Goal: Find specific page/section: Find specific page/section

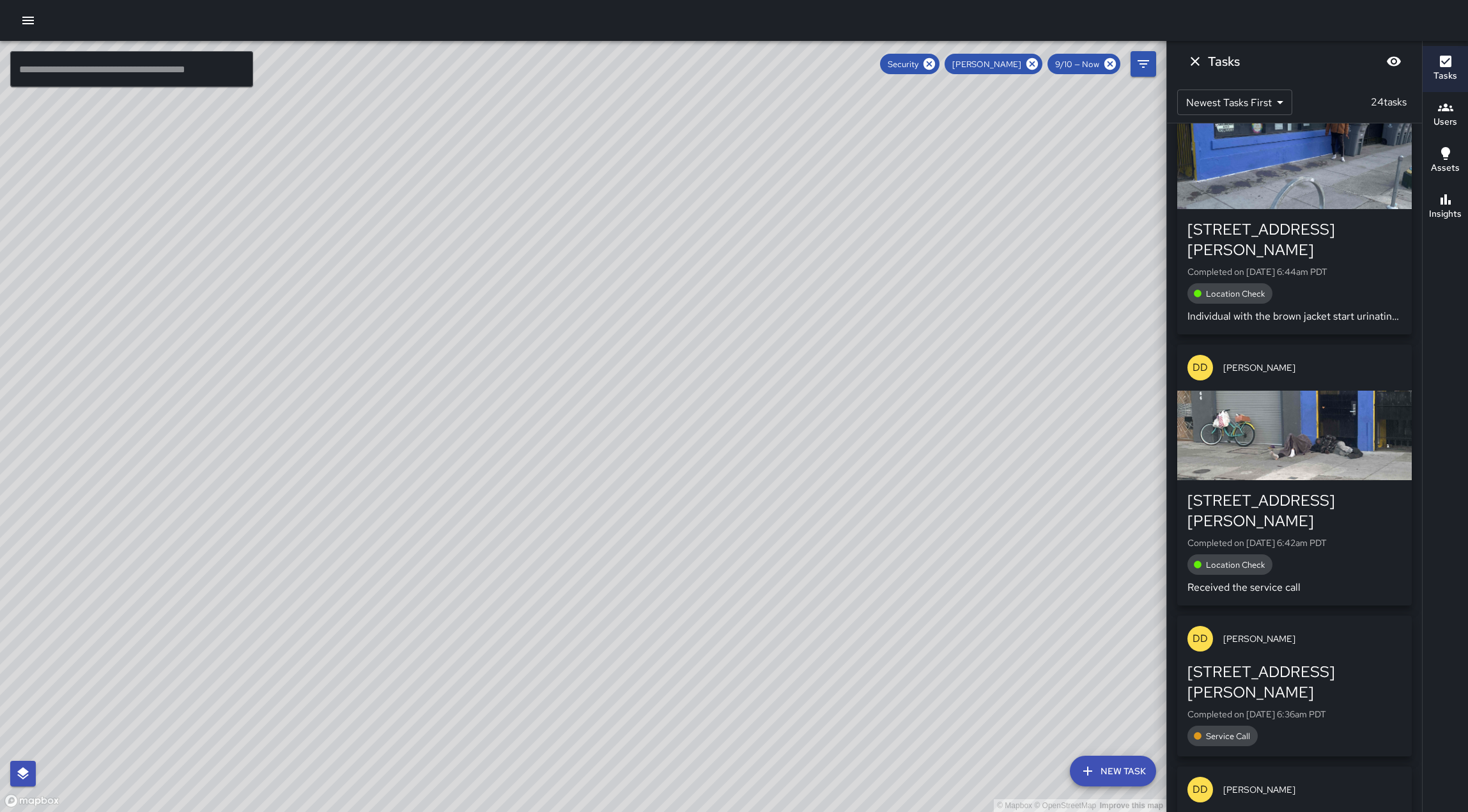
scroll to position [1204, 0]
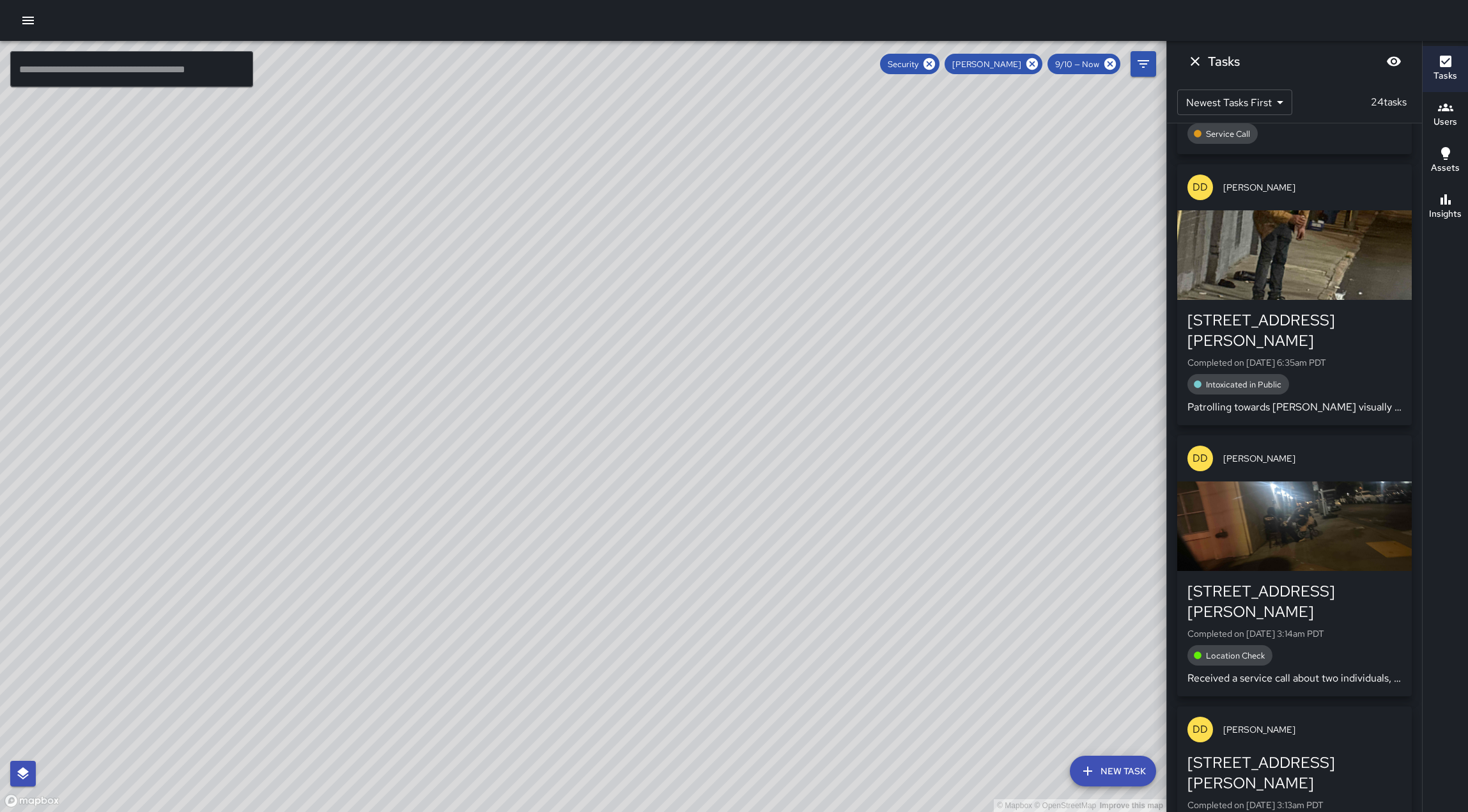
click at [583, 392] on div "© Mapbox © OpenStreetMap Improve this map" at bounding box center [583, 426] width 1166 height 770
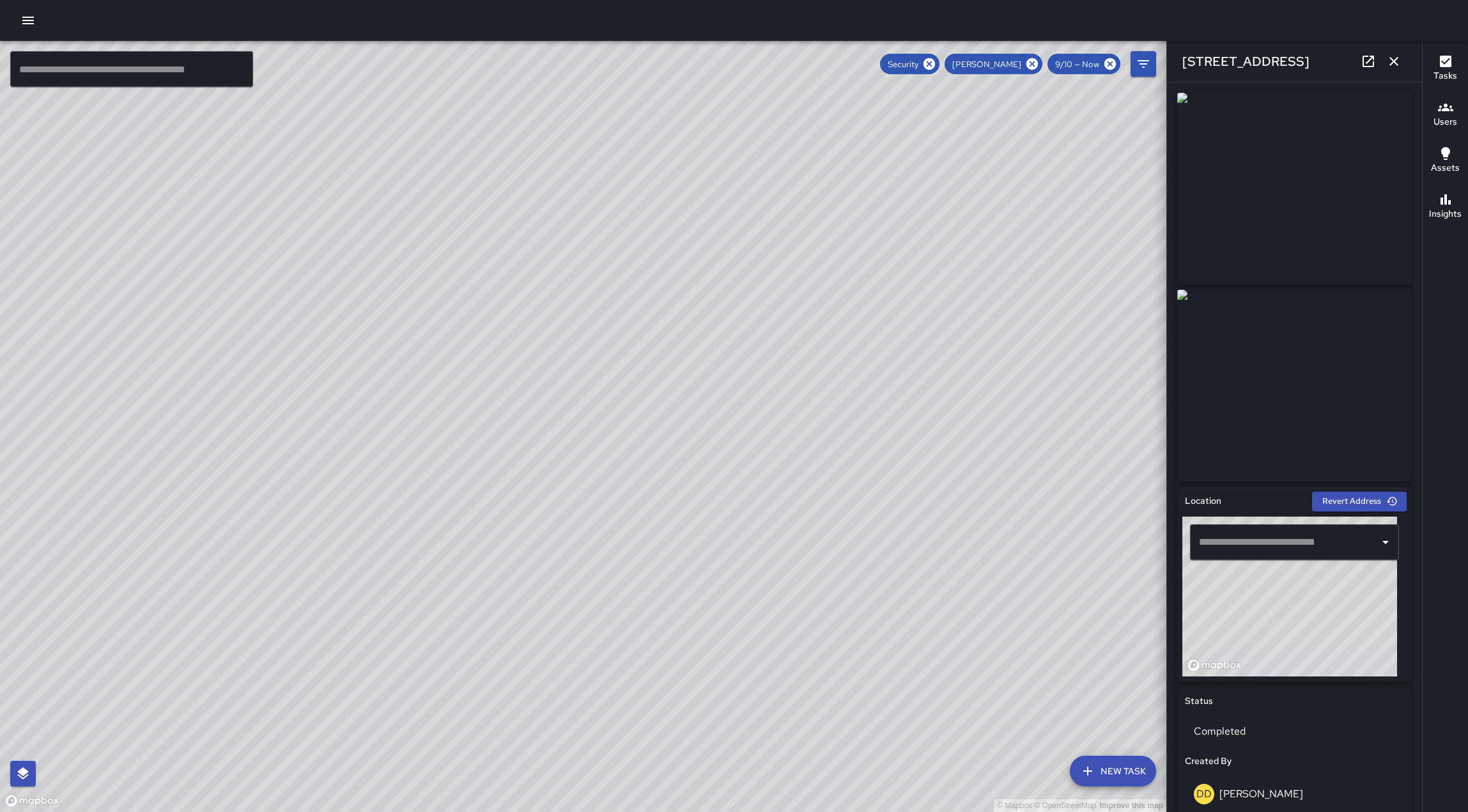
type input "**********"
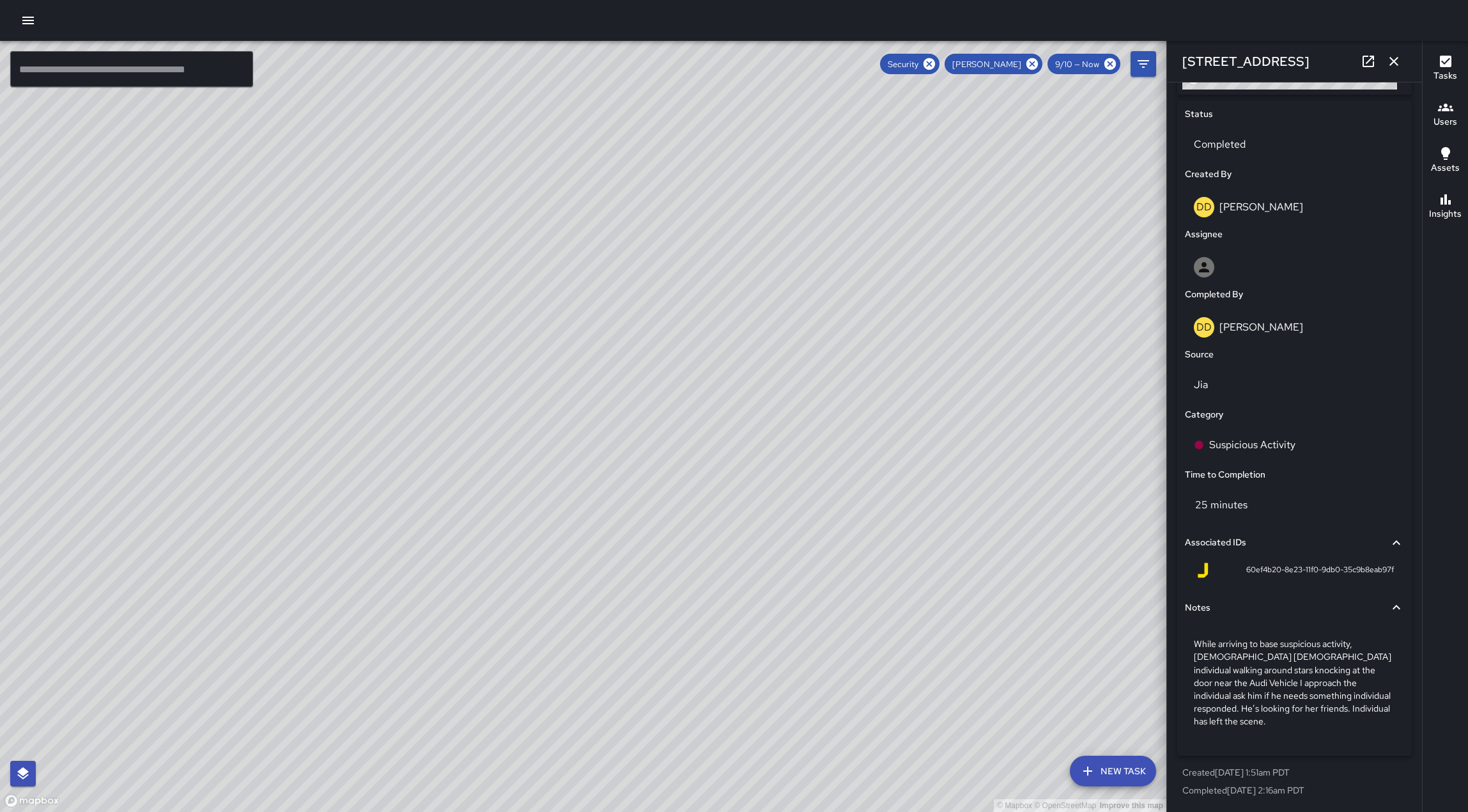
scroll to position [688, 0]
click at [1389, 63] on icon "button" at bounding box center [1393, 61] width 9 height 9
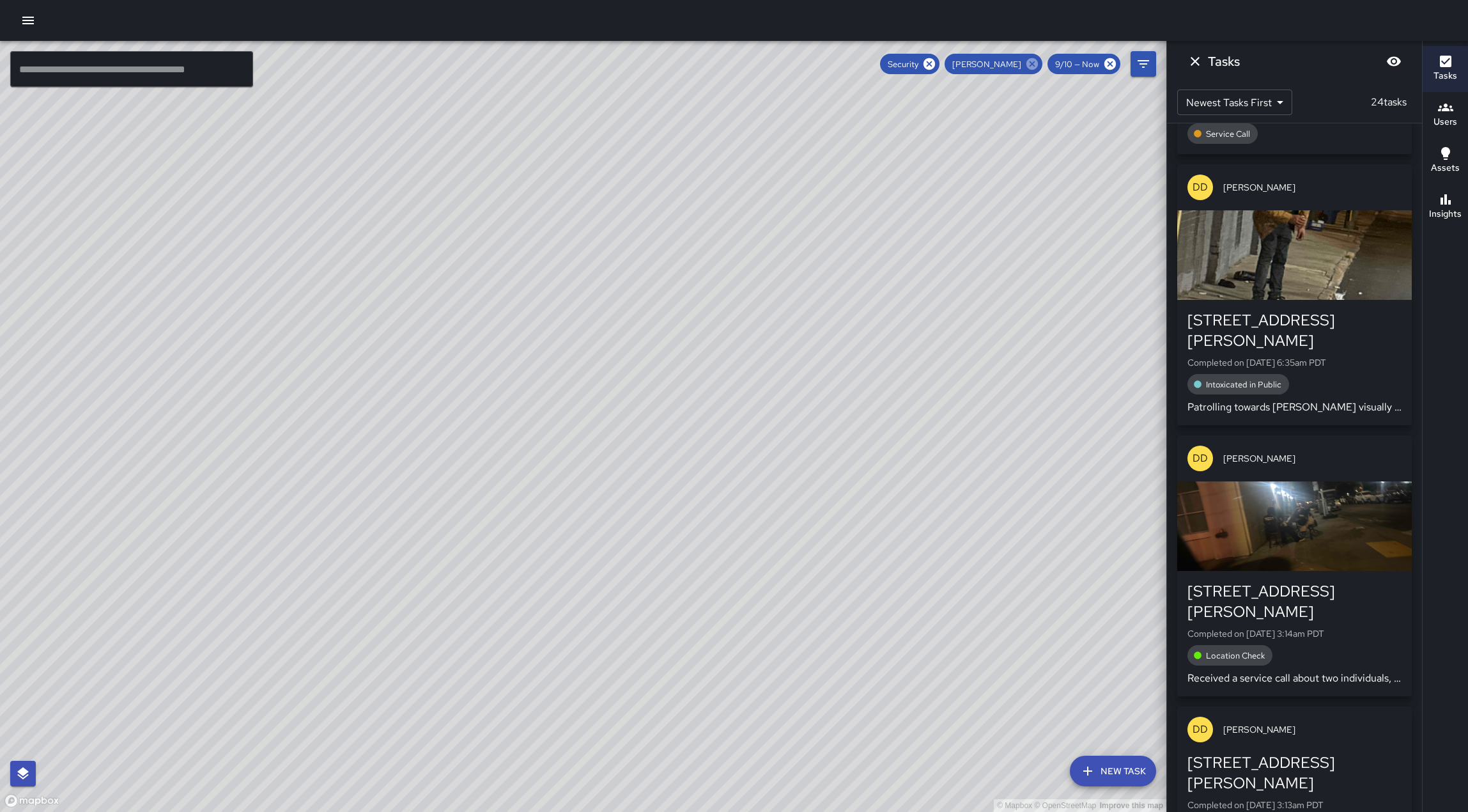
click at [1026, 63] on icon at bounding box center [1032, 64] width 14 height 14
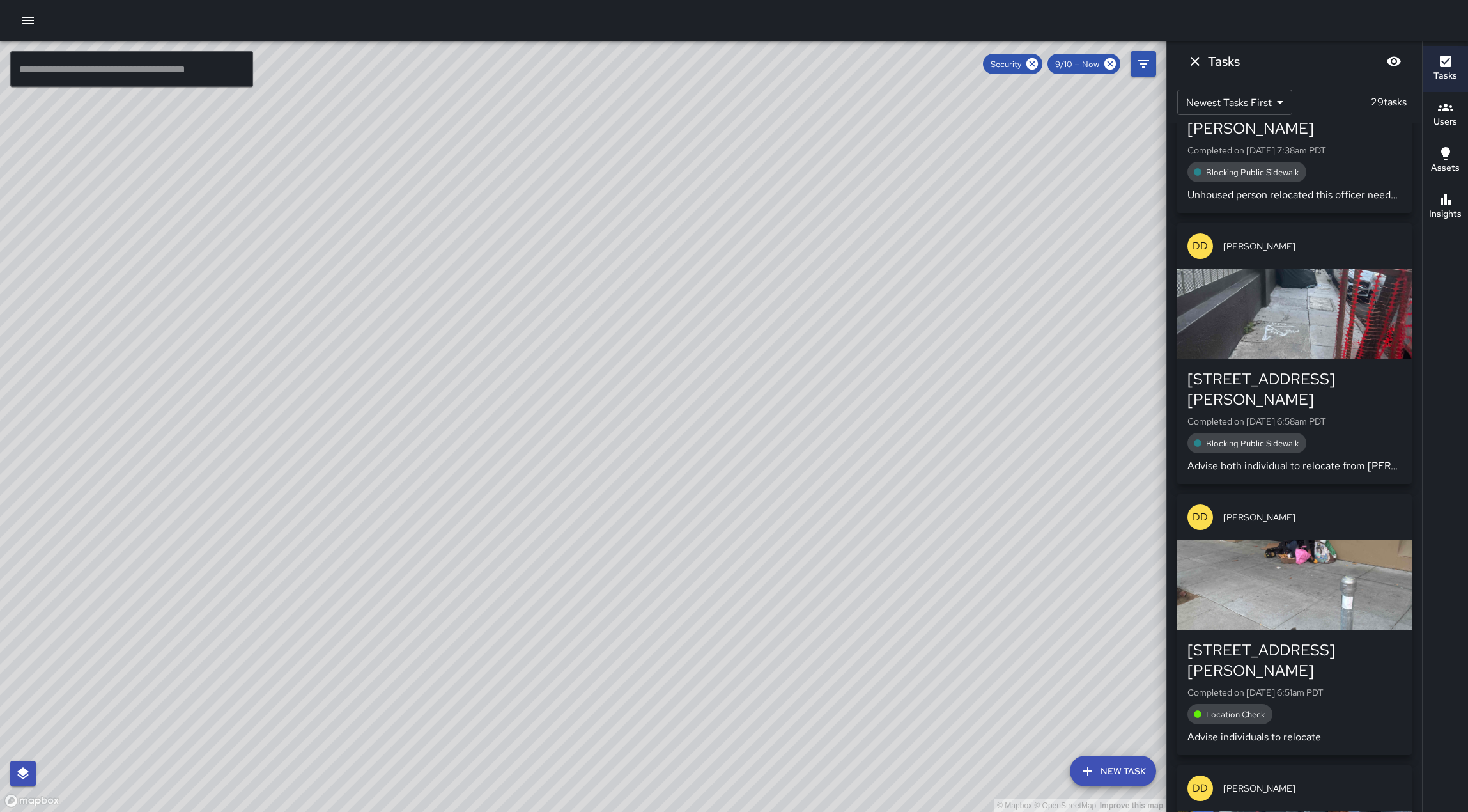
scroll to position [2493, 0]
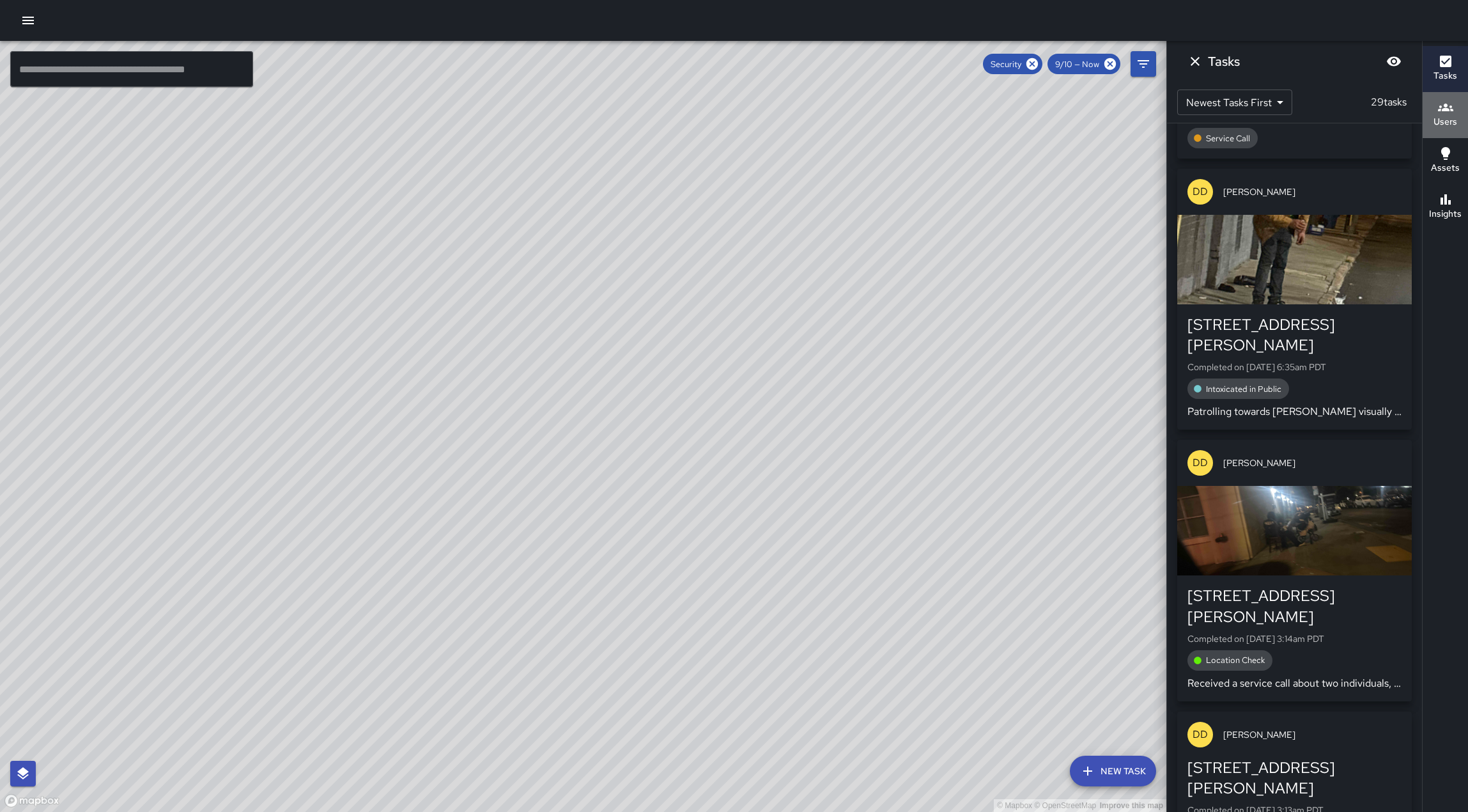
click at [1443, 114] on icon "button" at bounding box center [1446, 108] width 16 height 16
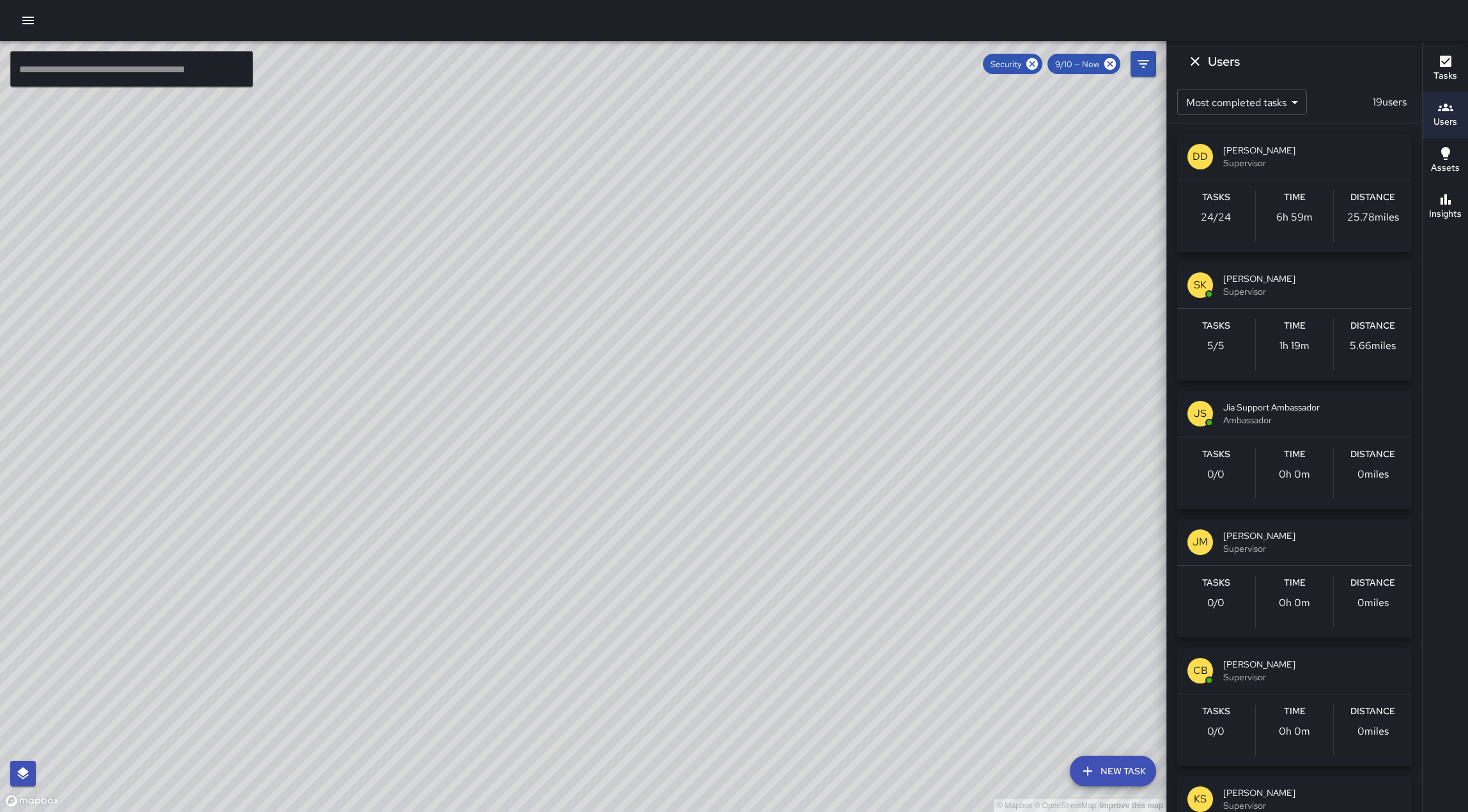
click at [1298, 285] on span "[PERSON_NAME]" at bounding box center [1313, 278] width 179 height 13
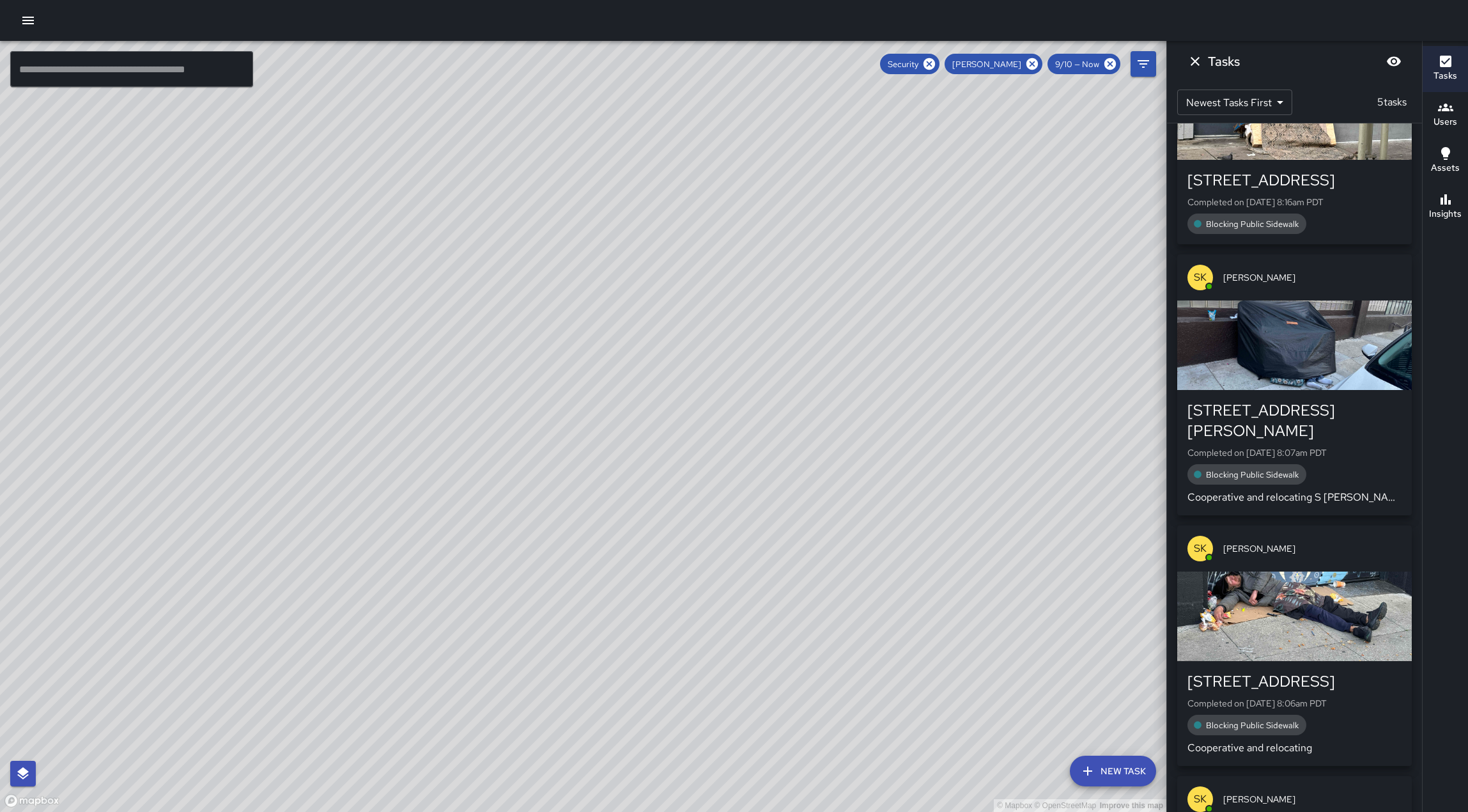
scroll to position [0, 0]
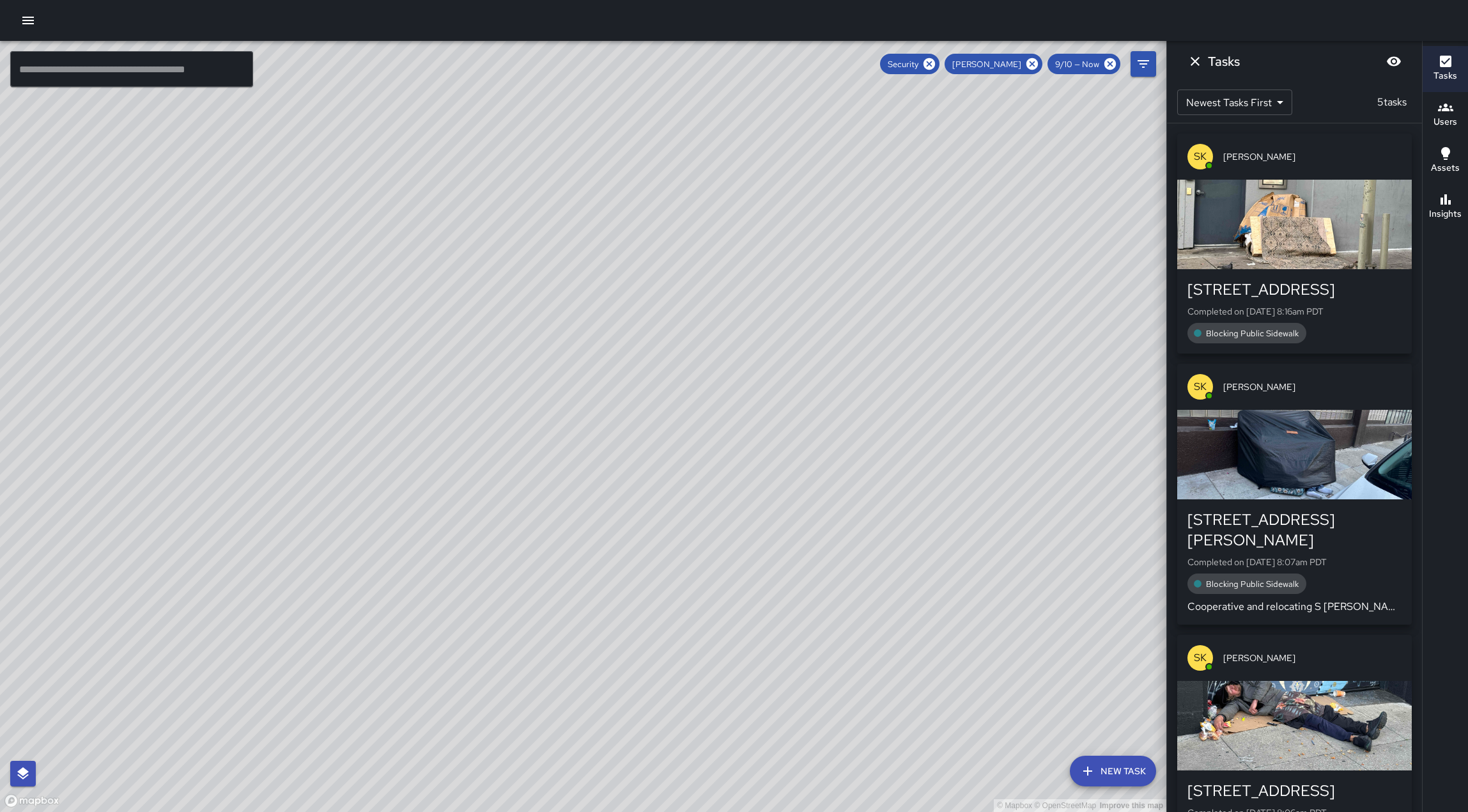
click at [1299, 227] on div "button" at bounding box center [1294, 224] width 235 height 89
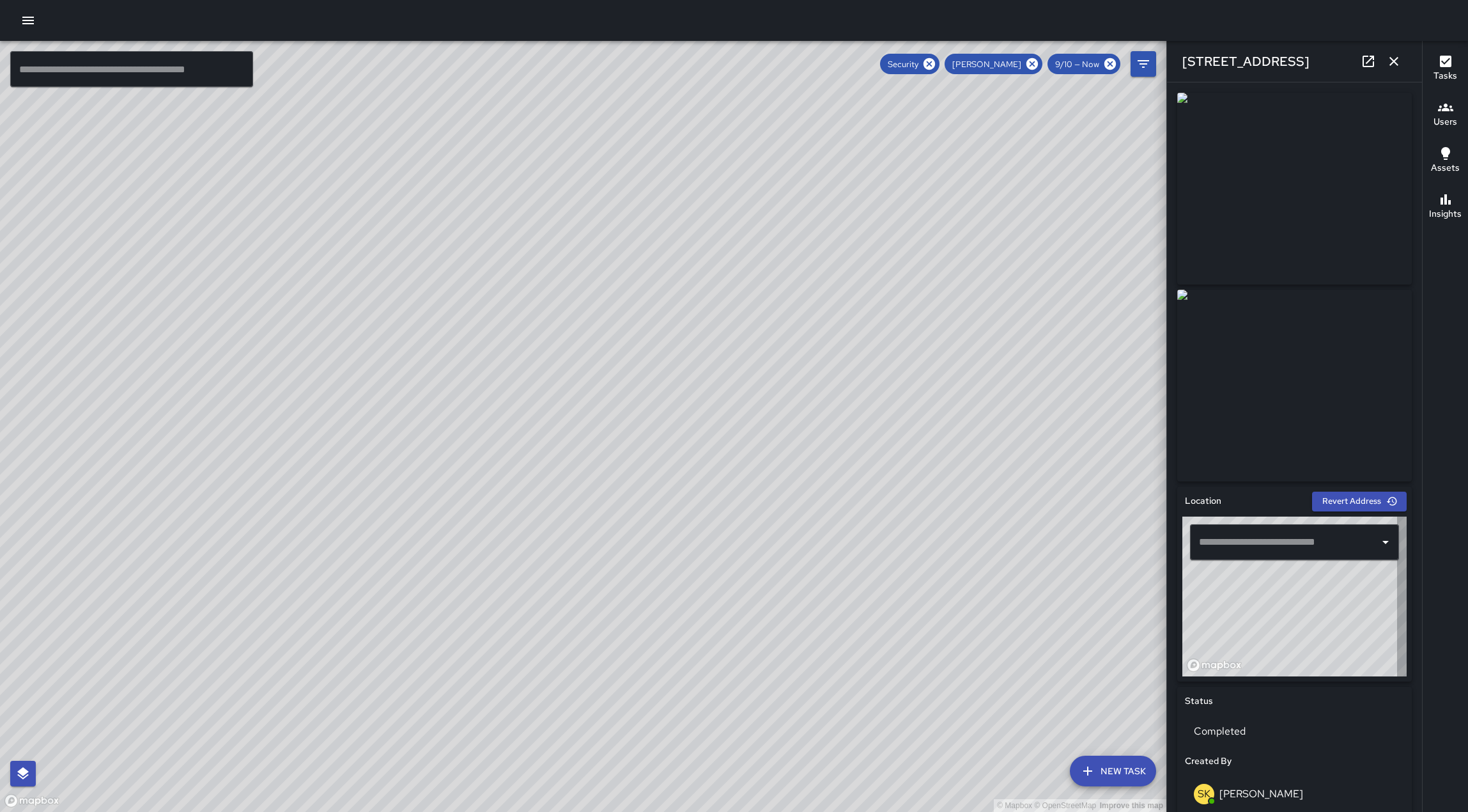
type input "**********"
click at [1392, 63] on icon "button" at bounding box center [1394, 61] width 16 height 16
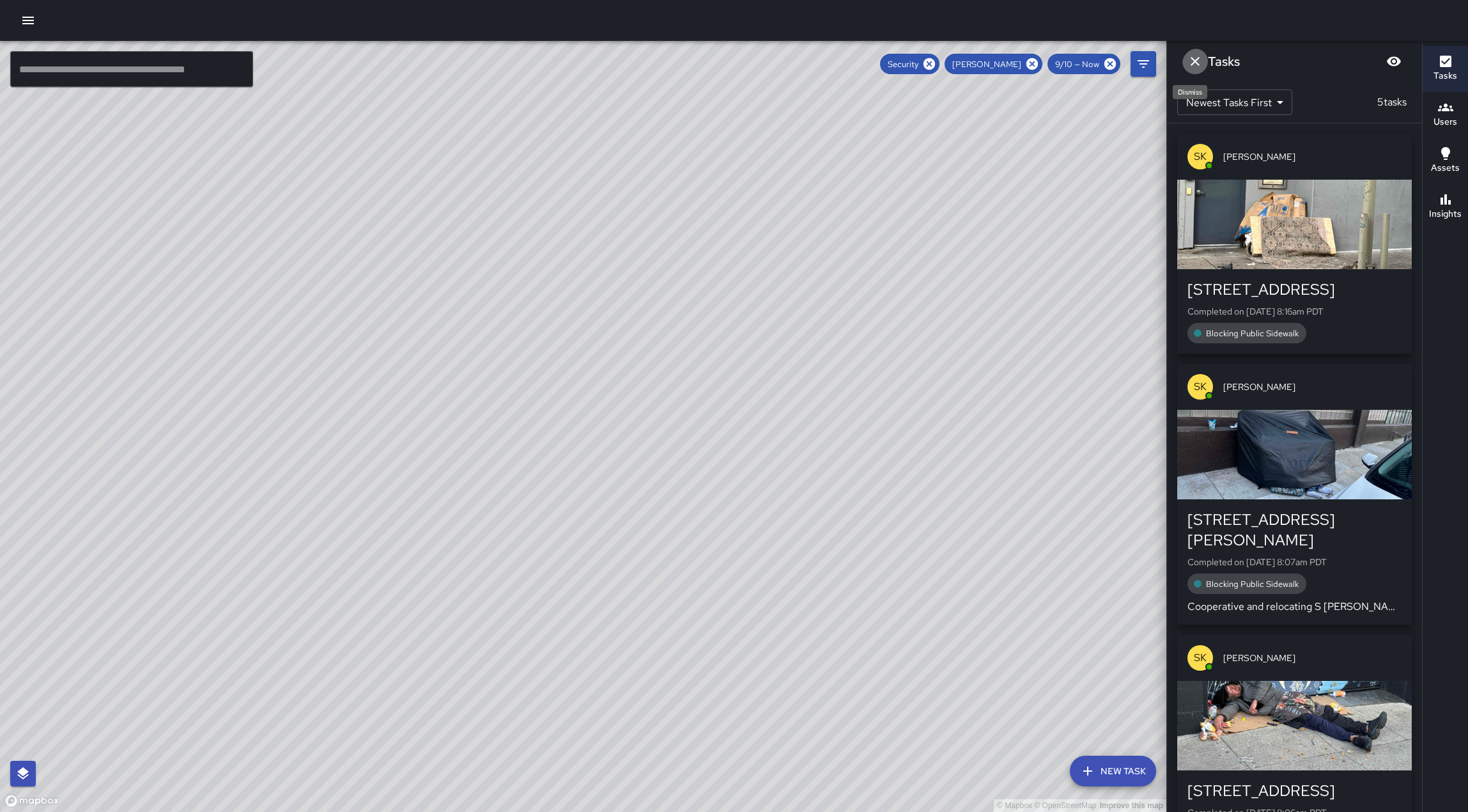
click at [1200, 63] on icon "Dismiss" at bounding box center [1194, 61] width 9 height 9
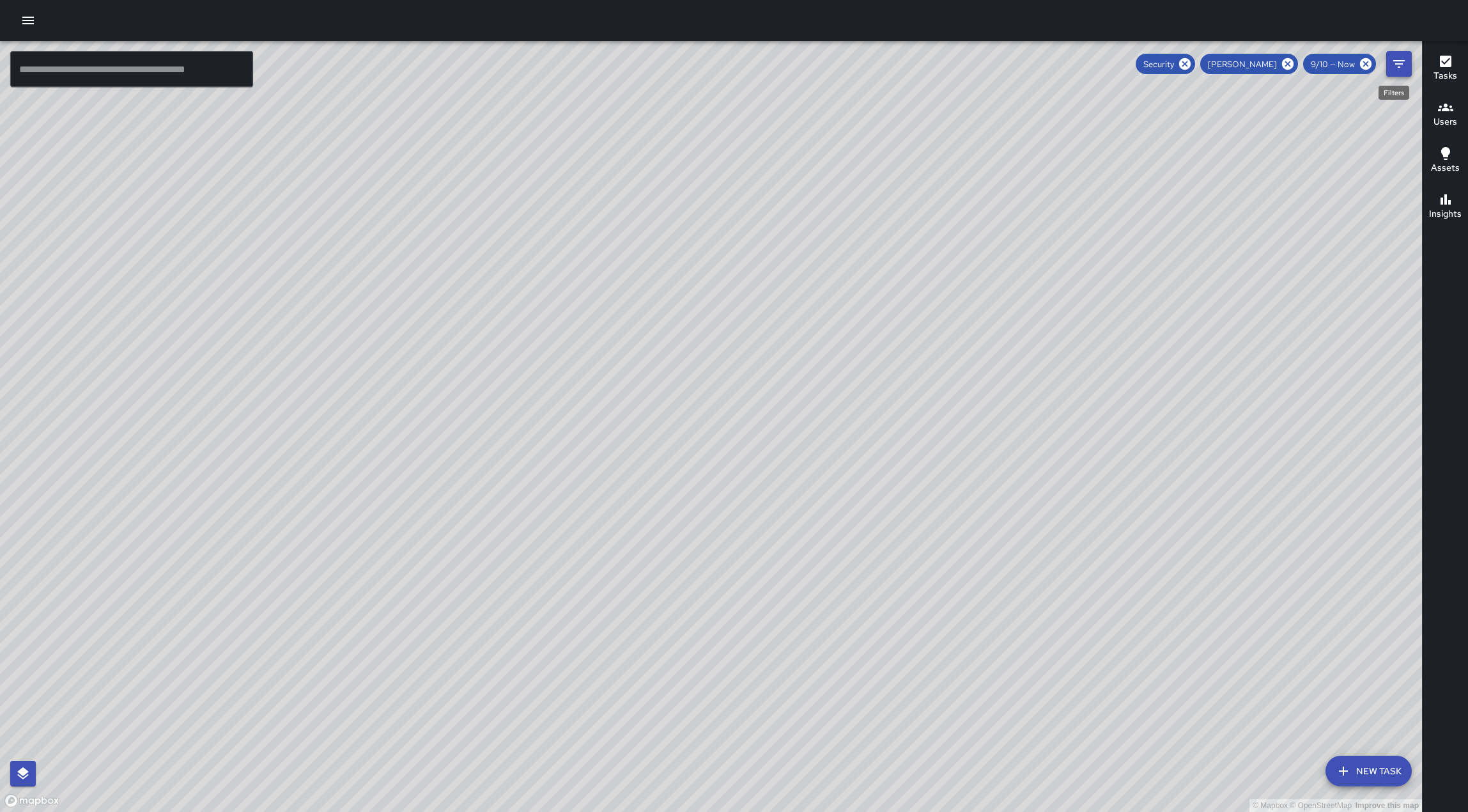
click at [1394, 67] on icon "Filters" at bounding box center [1399, 64] width 16 height 16
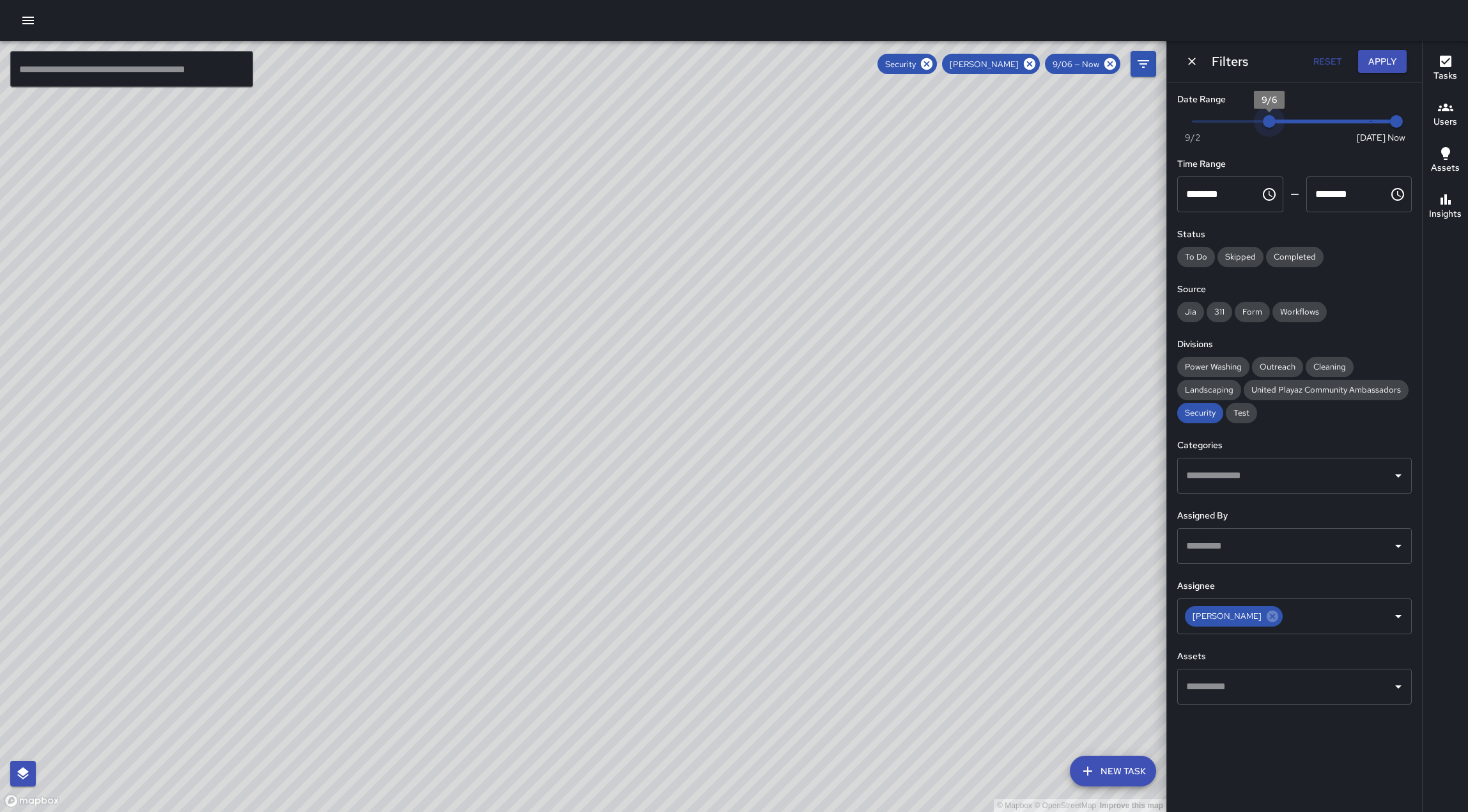
drag, startPoint x: 1367, startPoint y: 130, endPoint x: 1235, endPoint y: 132, distance: 132.0
click at [1263, 128] on span "9/6" at bounding box center [1269, 121] width 13 height 13
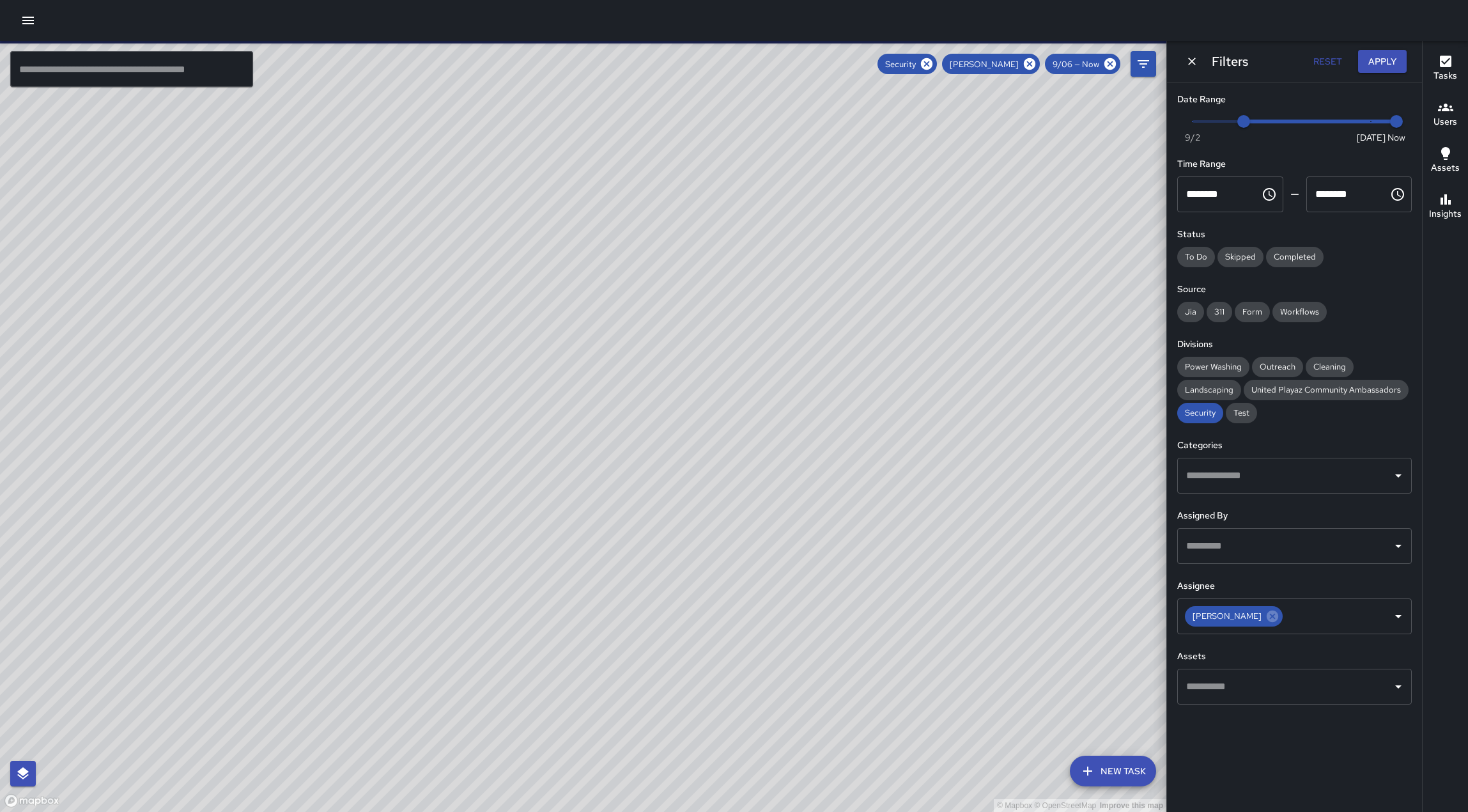
click at [1241, 126] on span "9/5" at bounding box center [1243, 121] width 13 height 13
click at [1287, 122] on span "Now [DATE] [DATE] 8:37 am" at bounding box center [1294, 121] width 204 height 19
click at [1273, 121] on span "Now [DATE] [DATE] 8:37 am" at bounding box center [1294, 121] width 204 height 19
click at [1234, 122] on span "Now [DATE] [DATE] 8:37 am" at bounding box center [1294, 121] width 204 height 19
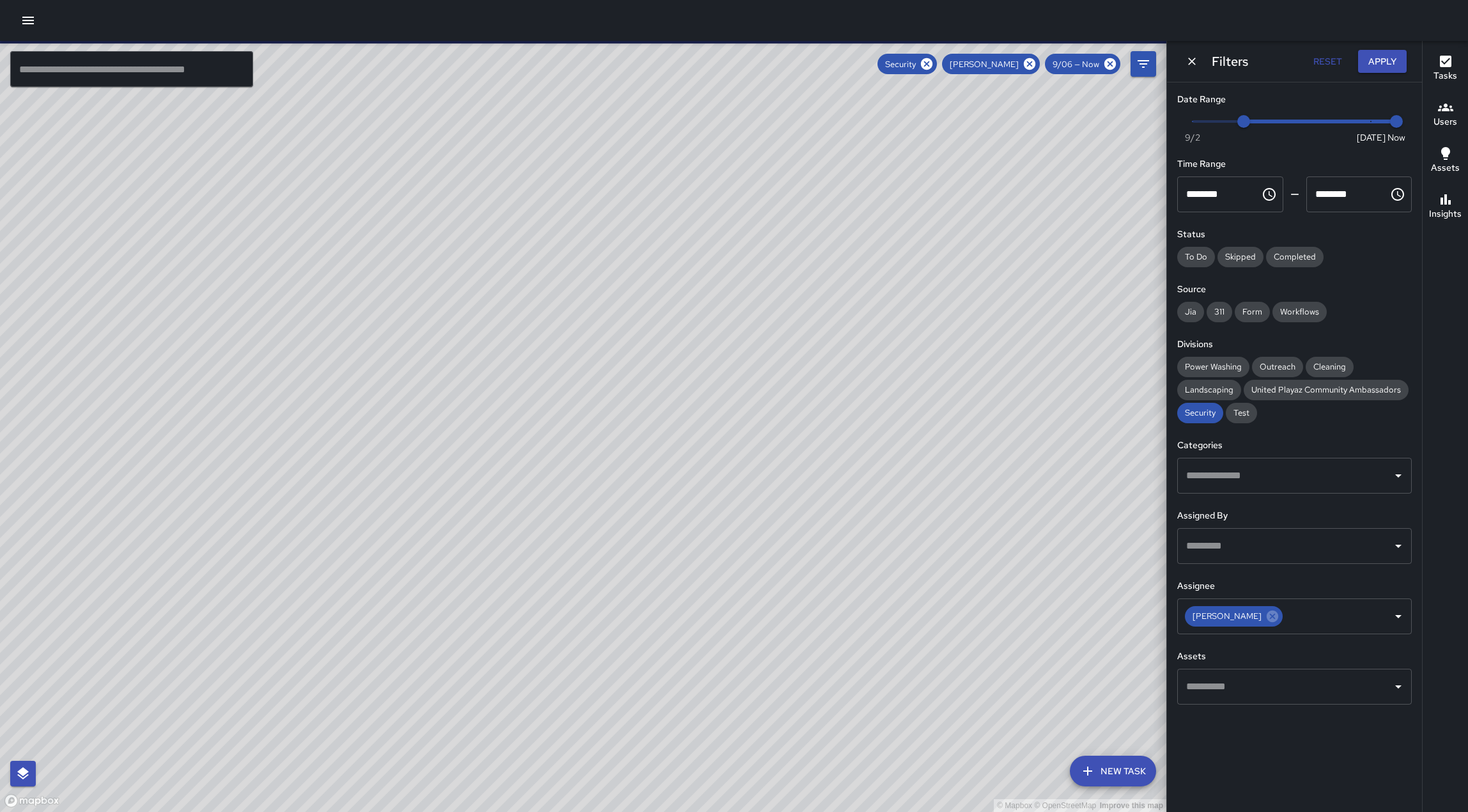
type input "*"
drag, startPoint x: 1289, startPoint y: 122, endPoint x: 1400, endPoint y: 122, distance: 111.0
click at [1271, 122] on span "Now [DATE] [DATE] 8:37 am" at bounding box center [1294, 121] width 204 height 19
type input "*"
click at [1373, 66] on button "Apply" at bounding box center [1383, 61] width 49 height 23
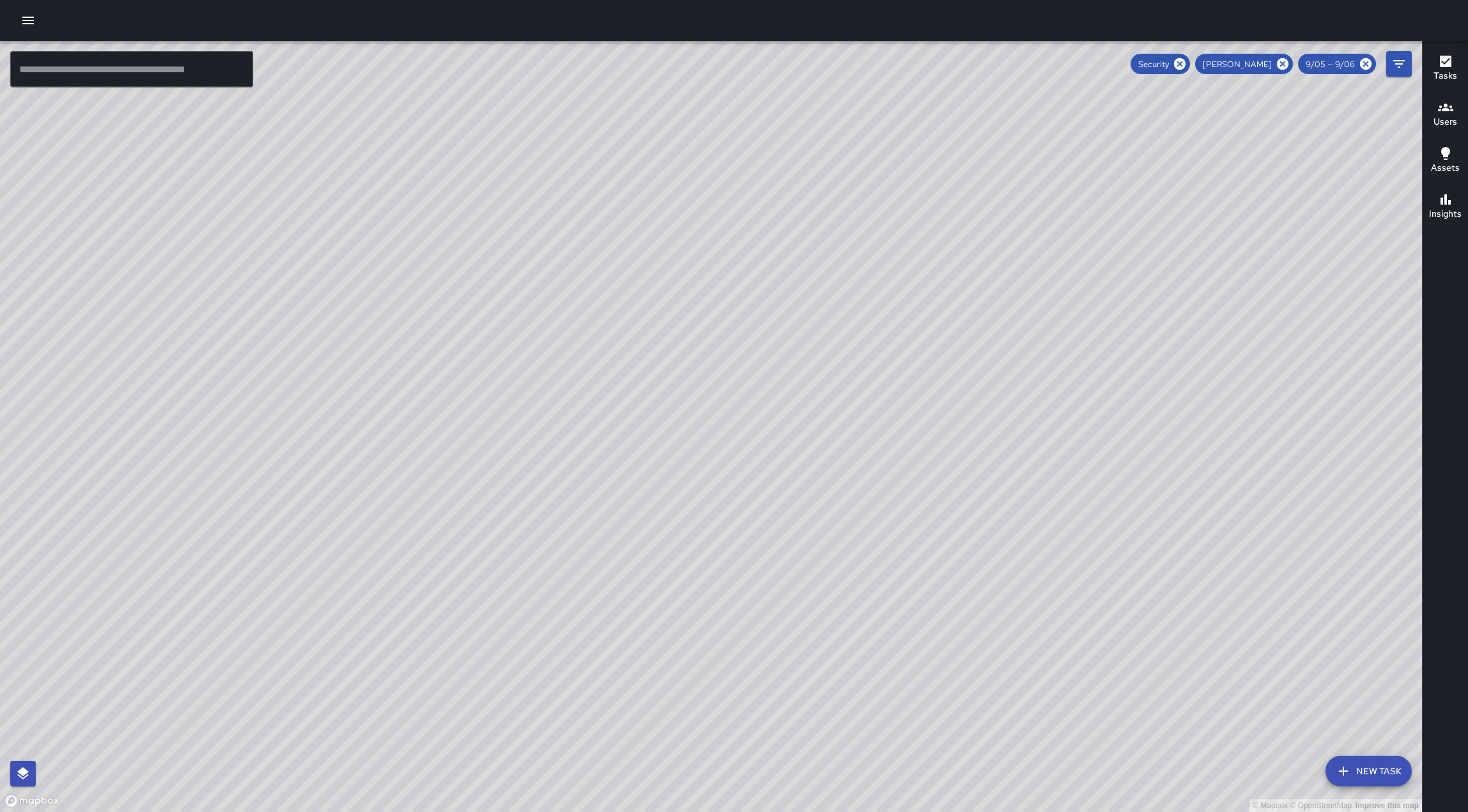
click at [1440, 70] on h6 "Tasks" at bounding box center [1446, 76] width 23 height 14
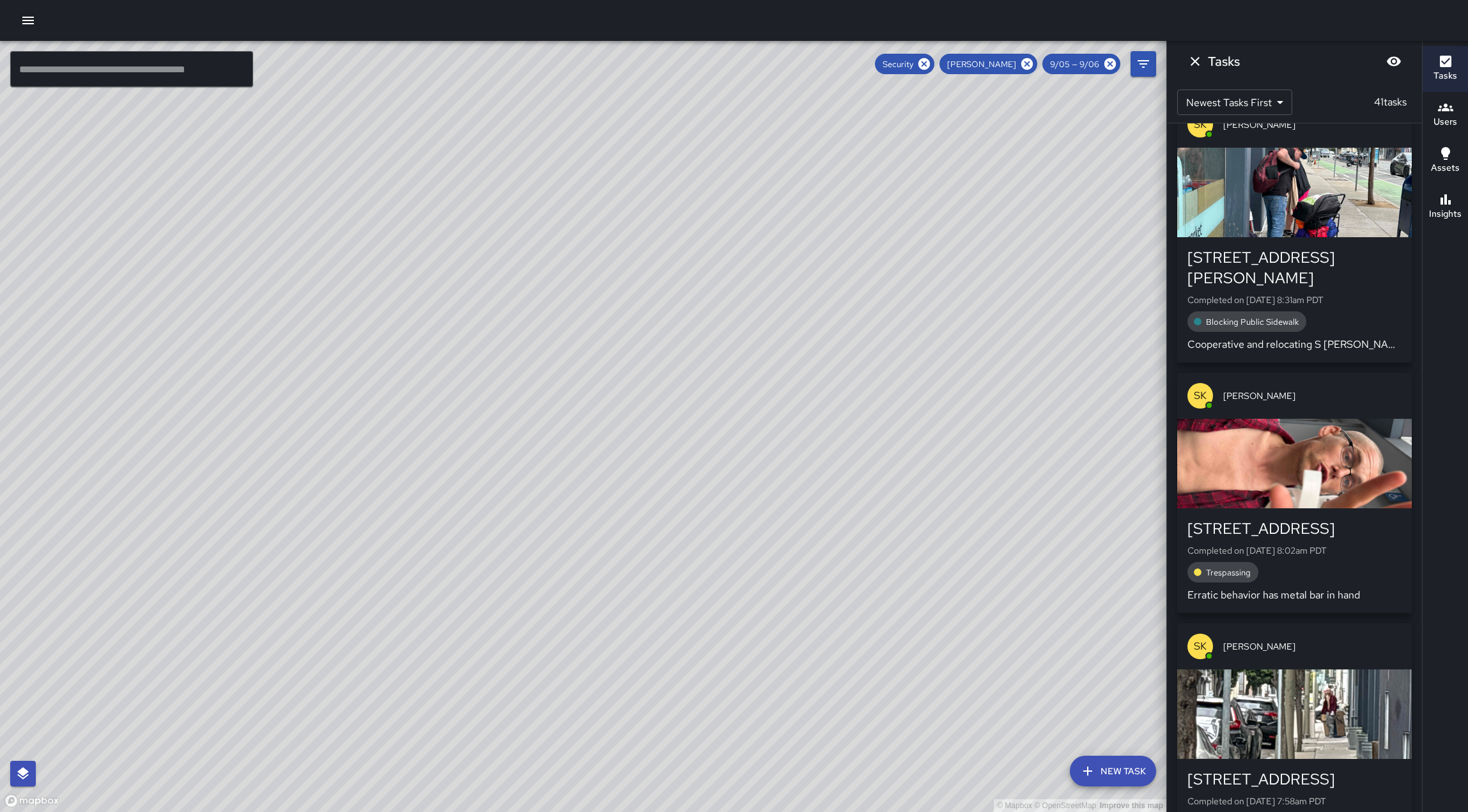
scroll to position [8699, 0]
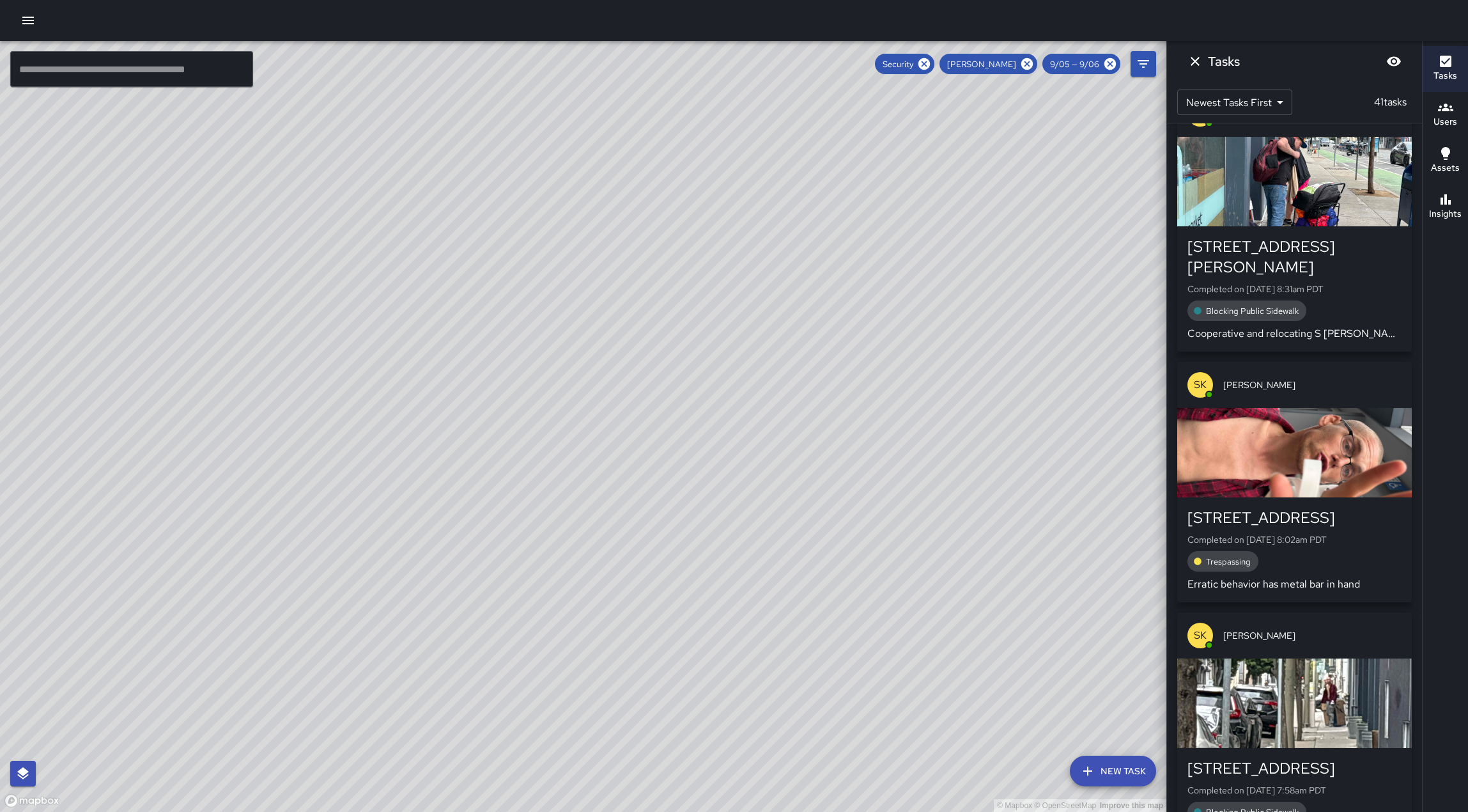
click at [1288, 428] on div "button" at bounding box center [1294, 452] width 235 height 89
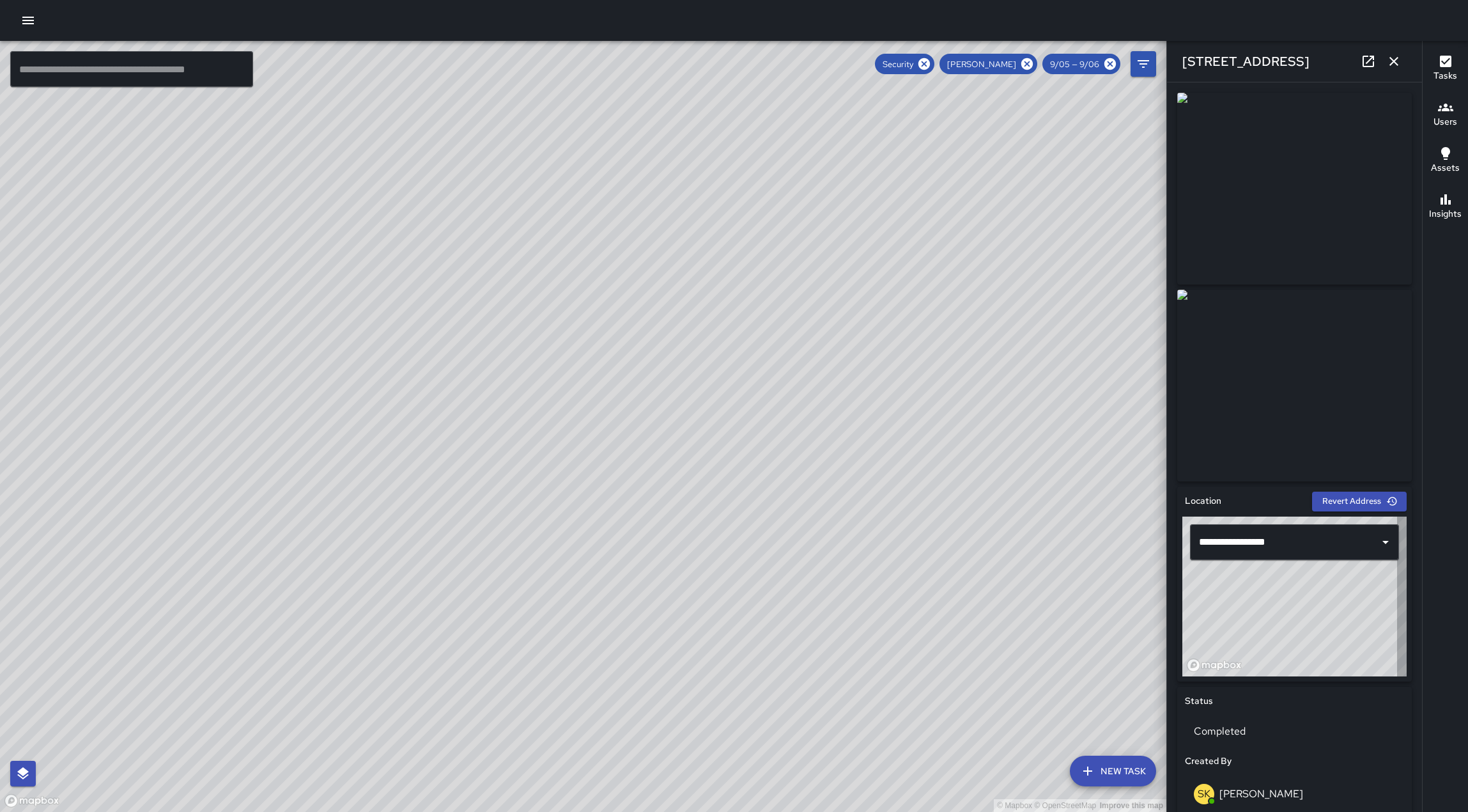
type input "**********"
